Goal: Navigation & Orientation: Find specific page/section

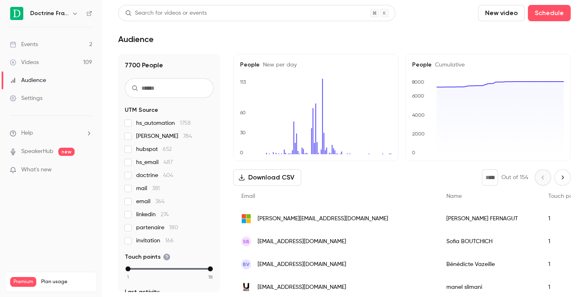
click at [81, 11] on div "Doctrine France" at bounding box center [51, 14] width 82 height 14
click at [74, 11] on icon "button" at bounding box center [75, 13] width 7 height 7
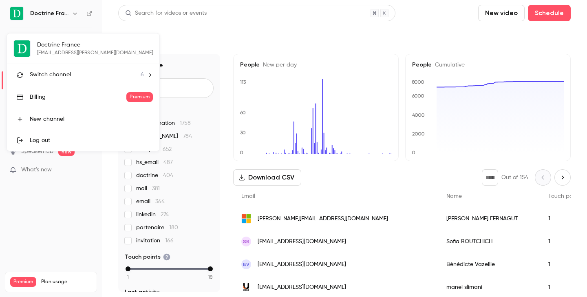
click at [65, 79] on span "Switch channel" at bounding box center [50, 75] width 41 height 9
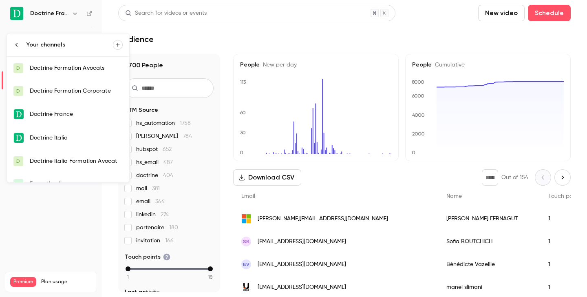
click at [69, 89] on div "Doctrine Formation Corporate" at bounding box center [76, 91] width 93 height 8
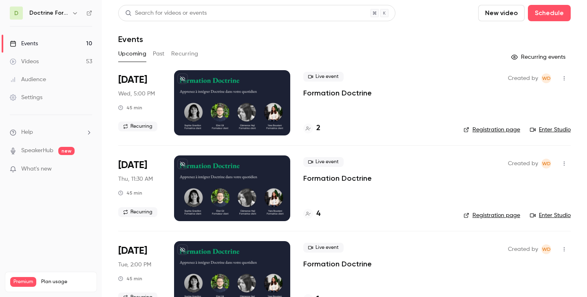
click at [156, 47] on button "Past" at bounding box center [159, 53] width 12 height 13
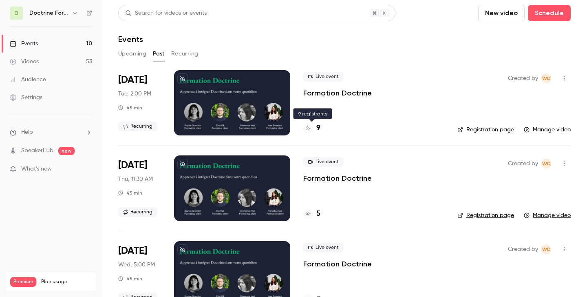
click at [307, 128] on icon at bounding box center [308, 128] width 5 height 5
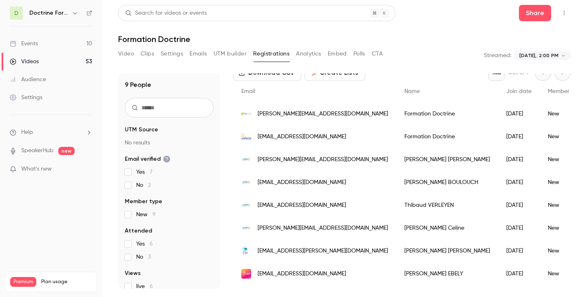
scroll to position [68, 0]
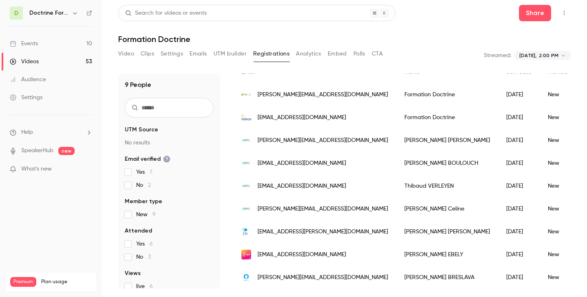
click at [73, 13] on icon "button" at bounding box center [75, 13] width 7 height 7
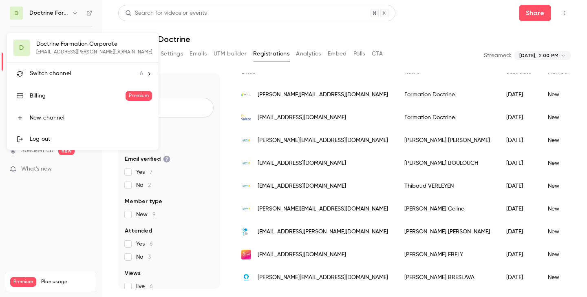
click at [66, 75] on span "Switch channel" at bounding box center [50, 73] width 41 height 9
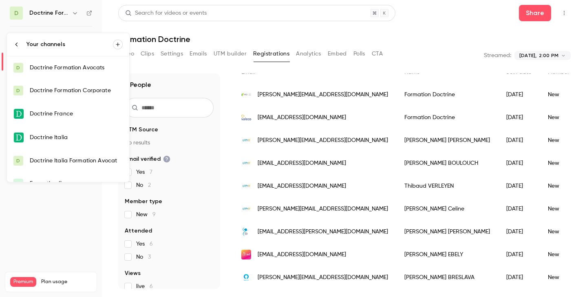
click at [75, 73] on link "D Doctrine Formation Avocats" at bounding box center [68, 67] width 122 height 23
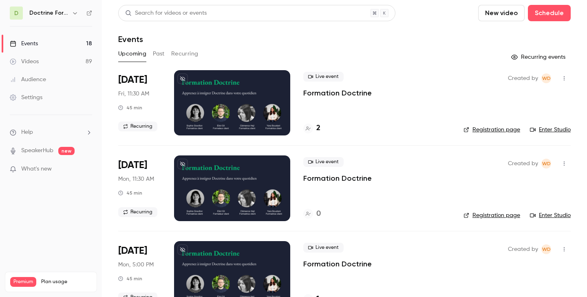
click at [156, 53] on button "Past" at bounding box center [159, 53] width 12 height 13
click at [321, 133] on div "2" at bounding box center [377, 128] width 147 height 11
click at [319, 129] on h4 "2" at bounding box center [319, 128] width 4 height 11
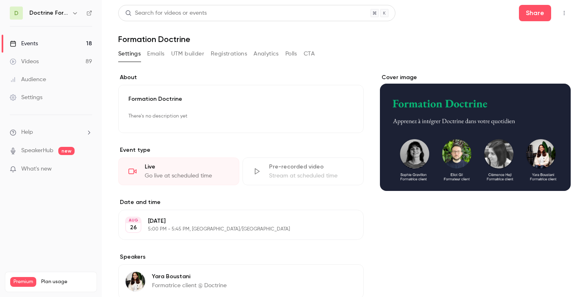
click at [217, 52] on button "Registrations" at bounding box center [229, 53] width 36 height 13
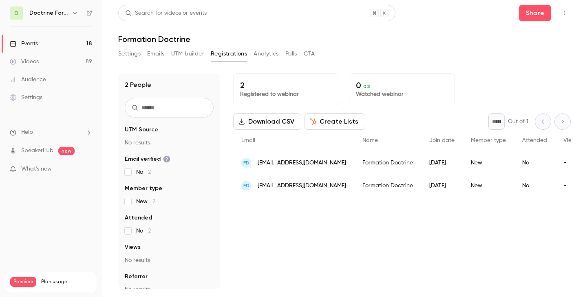
click at [304, 147] on div "Email" at bounding box center [293, 141] width 121 height 22
click at [298, 163] on span "[EMAIL_ADDRESS][DOMAIN_NAME]" at bounding box center [302, 163] width 89 height 9
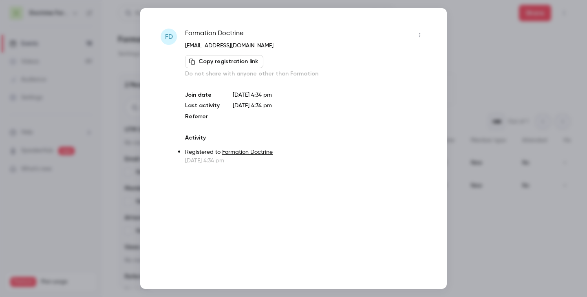
click at [466, 62] on div at bounding box center [293, 148] width 587 height 297
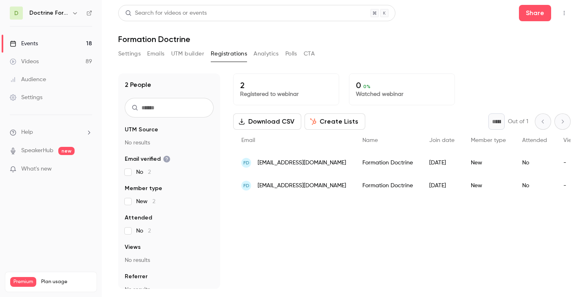
click at [313, 185] on span "[EMAIL_ADDRESS][DOMAIN_NAME]" at bounding box center [302, 186] width 89 height 9
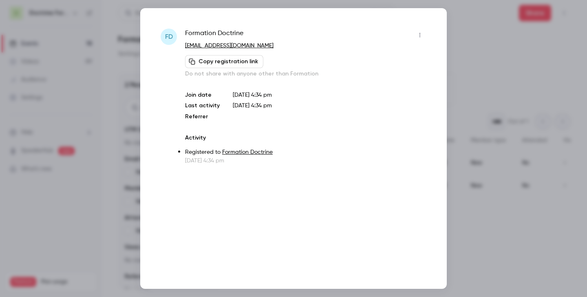
click at [517, 90] on div at bounding box center [293, 148] width 587 height 297
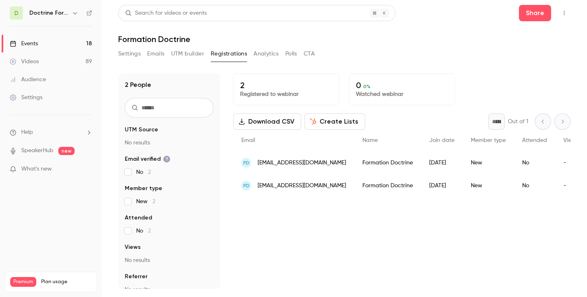
click at [77, 15] on icon "button" at bounding box center [75, 13] width 7 height 7
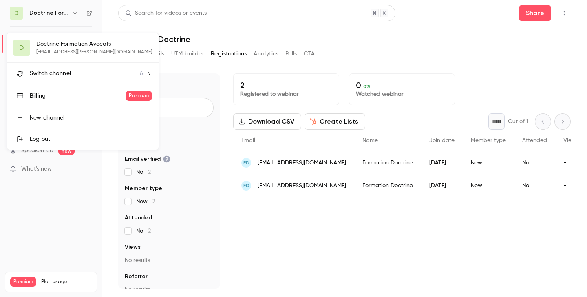
click at [70, 67] on li "Switch channel 6" at bounding box center [83, 74] width 152 height 22
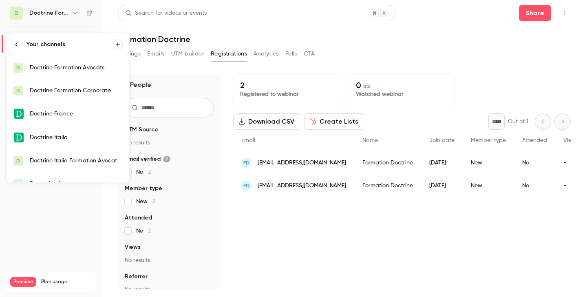
click at [74, 88] on div "Doctrine Formation Corporate" at bounding box center [76, 90] width 93 height 8
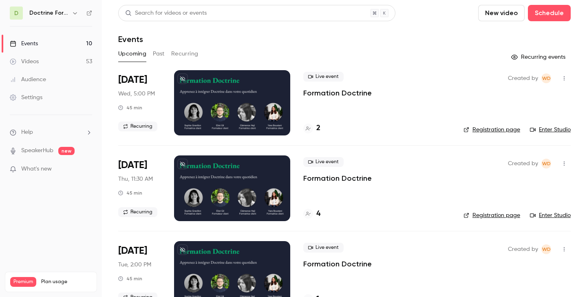
click at [75, 16] on button "button" at bounding box center [75, 13] width 10 height 10
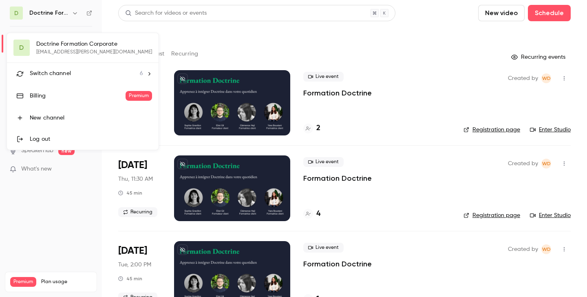
click at [71, 82] on li "Switch channel 6" at bounding box center [83, 74] width 152 height 22
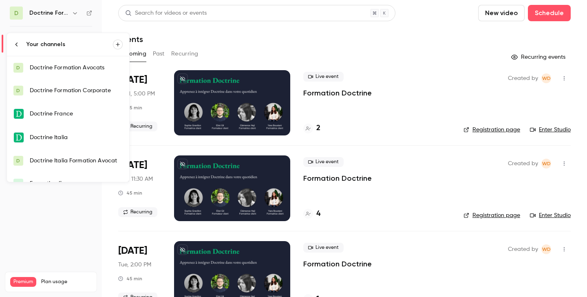
scroll to position [13, 0]
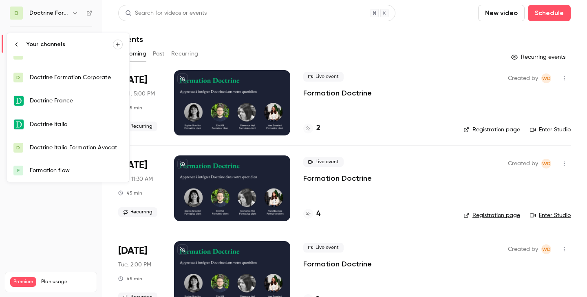
click at [73, 174] on div "Formation flow" at bounding box center [76, 170] width 93 height 8
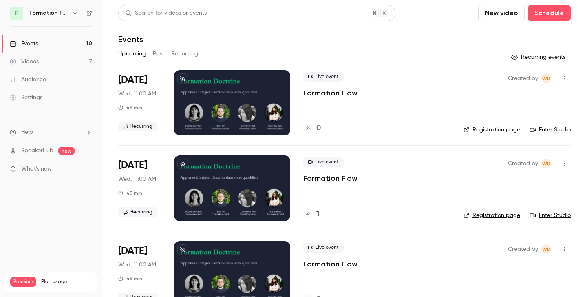
click at [155, 52] on button "Past" at bounding box center [159, 53] width 12 height 13
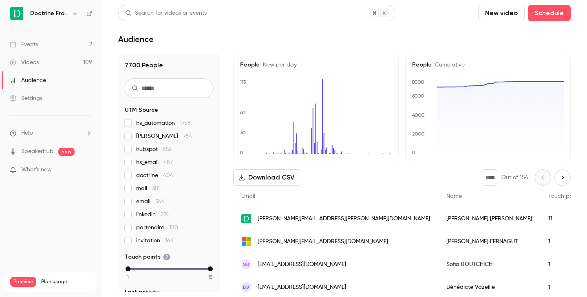
click at [72, 12] on icon "button" at bounding box center [75, 13] width 7 height 7
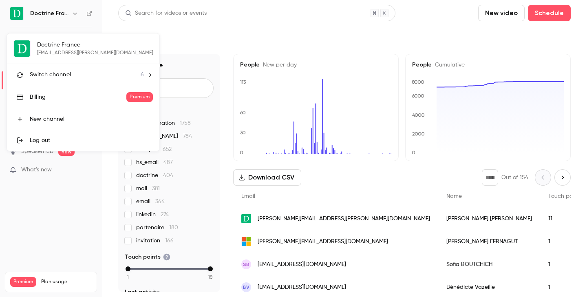
click at [70, 73] on span "Switch channel" at bounding box center [50, 75] width 41 height 9
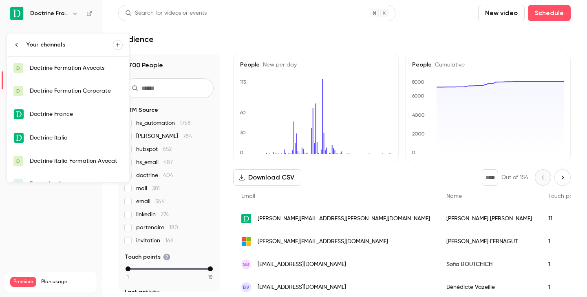
click at [74, 93] on div "Doctrine Formation Corporate" at bounding box center [76, 91] width 93 height 8
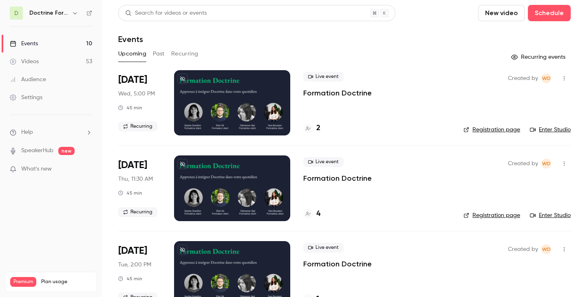
click at [312, 211] on div at bounding box center [309, 214] width 10 height 10
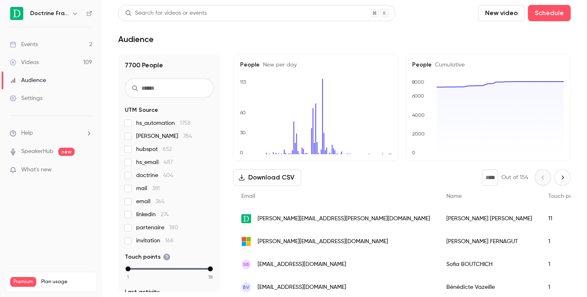
click at [76, 16] on icon "button" at bounding box center [75, 13] width 7 height 7
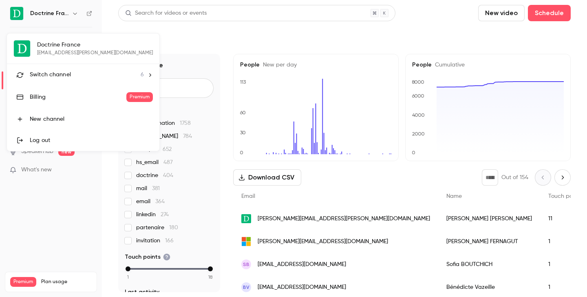
click at [68, 69] on li "Switch channel 6" at bounding box center [83, 75] width 153 height 22
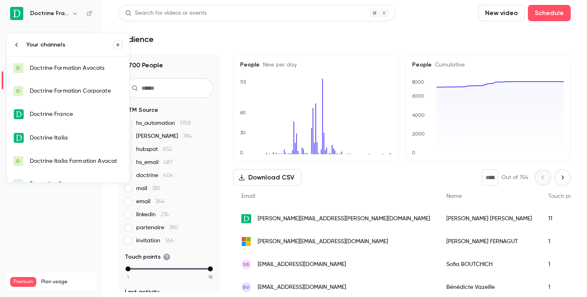
click at [82, 70] on div "Doctrine Formation Avocats" at bounding box center [76, 68] width 93 height 8
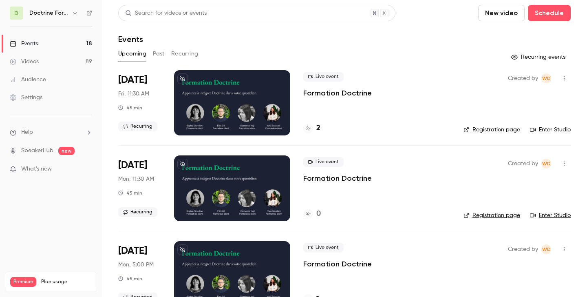
click at [554, 128] on link "Enter Studio" at bounding box center [550, 130] width 41 height 8
click at [76, 13] on icon "button" at bounding box center [75, 13] width 4 height 2
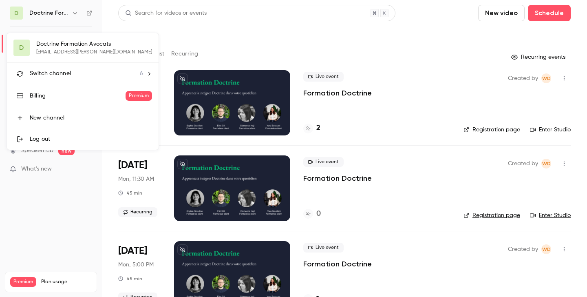
click at [76, 73] on div "Switch channel 6" at bounding box center [86, 73] width 113 height 9
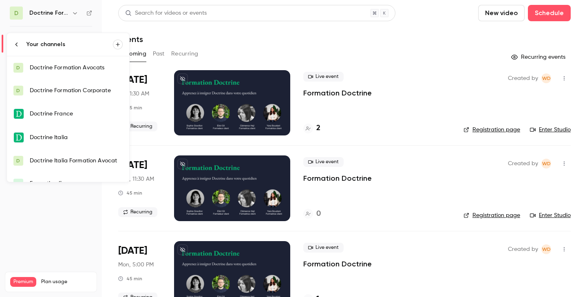
click at [81, 88] on div "Doctrine Formation Corporate" at bounding box center [76, 90] width 93 height 8
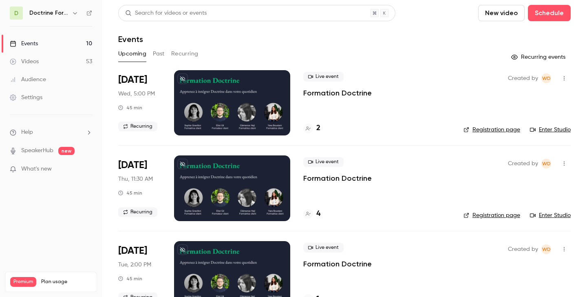
click at [557, 132] on link "Enter Studio" at bounding box center [550, 130] width 41 height 8
